Goal: Check status: Check status

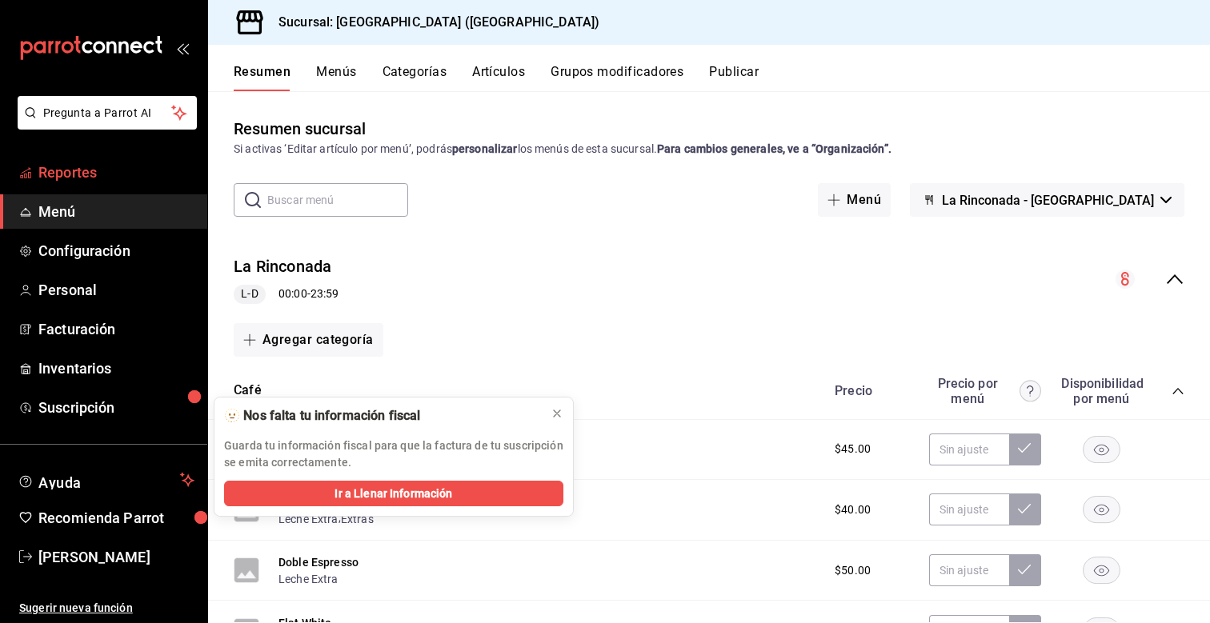
click at [130, 165] on span "Reportes" at bounding box center [116, 173] width 156 height 22
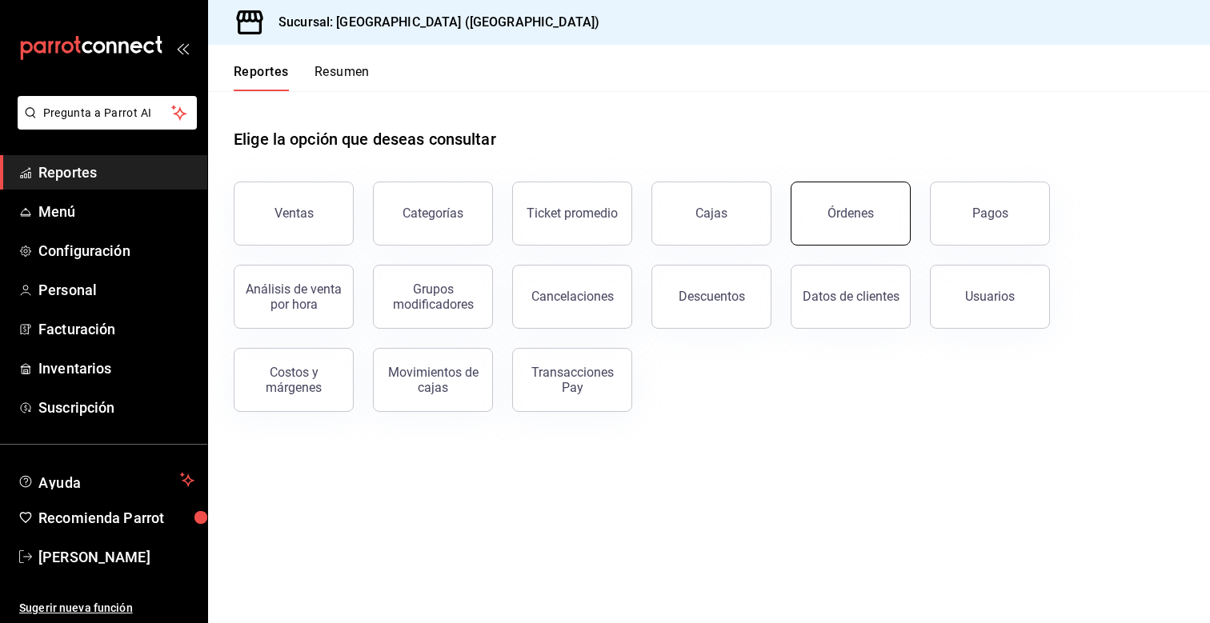
click at [807, 217] on button "Órdenes" at bounding box center [850, 214] width 120 height 64
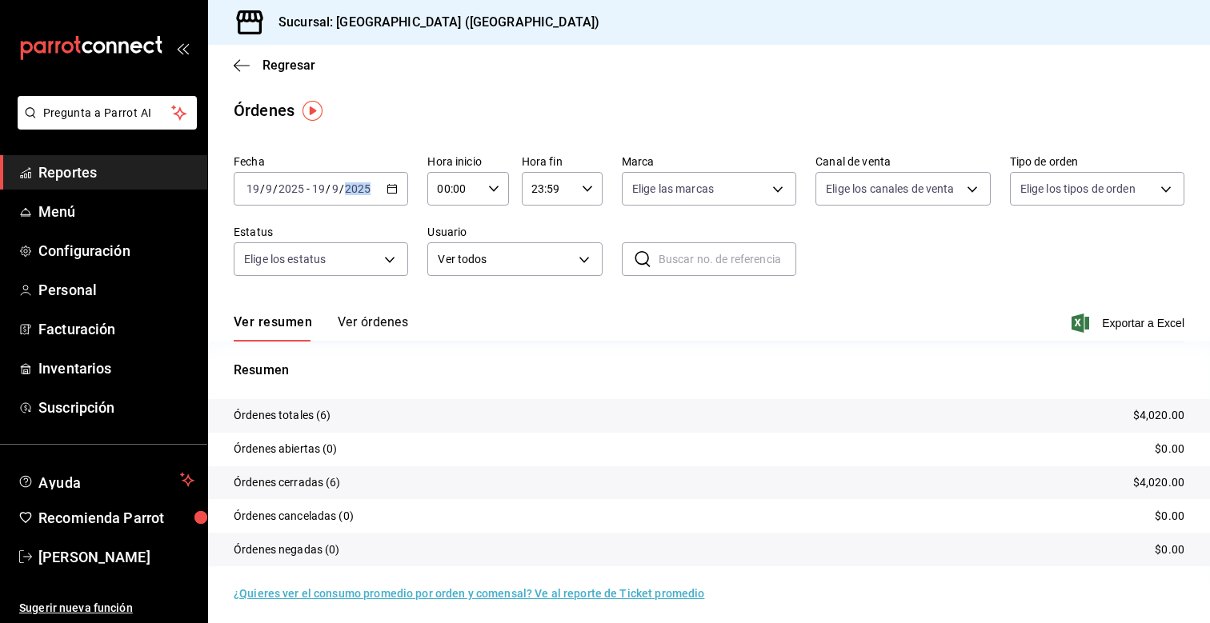
click at [408, 186] on div "Fecha [DATE] [DATE] - [DATE] [DATE] Hora inicio 00:00 Hora inicio Hora fin 23:5…" at bounding box center [709, 221] width 950 height 147
click at [397, 186] on div "[DATE] [DATE] - [DATE] [DATE]" at bounding box center [321, 189] width 174 height 34
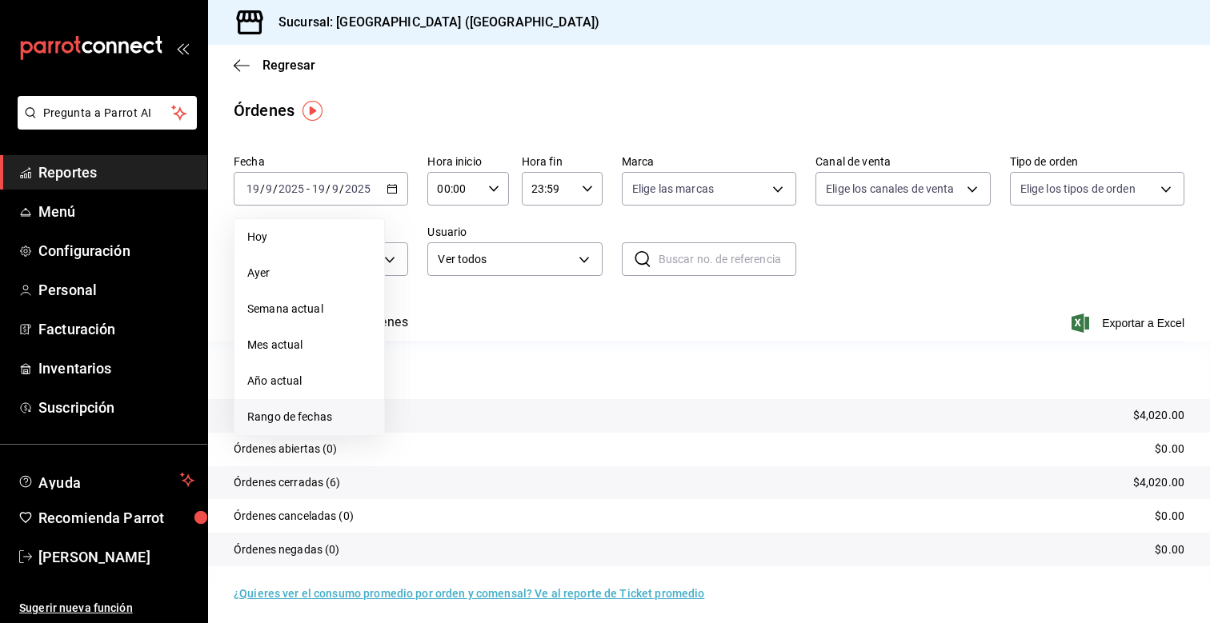
click at [286, 404] on li "Rango de fechas" at bounding box center [309, 417] width 150 height 36
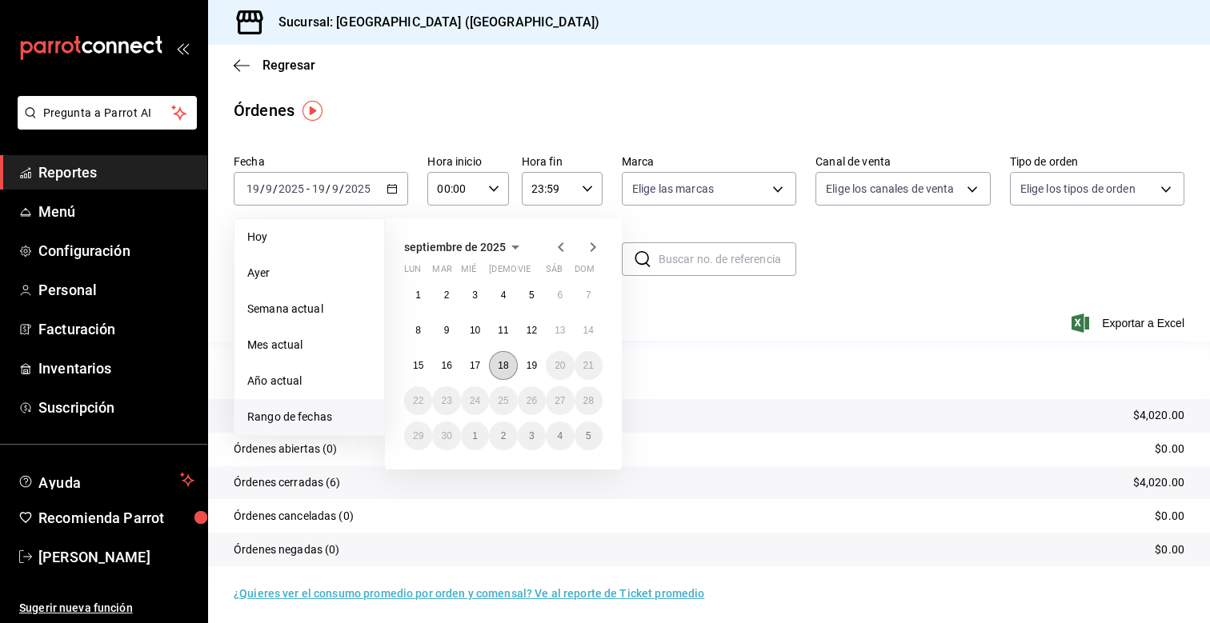
click at [498, 369] on abbr "18" at bounding box center [503, 365] width 10 height 11
click at [524, 365] on button "19" at bounding box center [532, 365] width 28 height 29
